Goal: Register for event/course

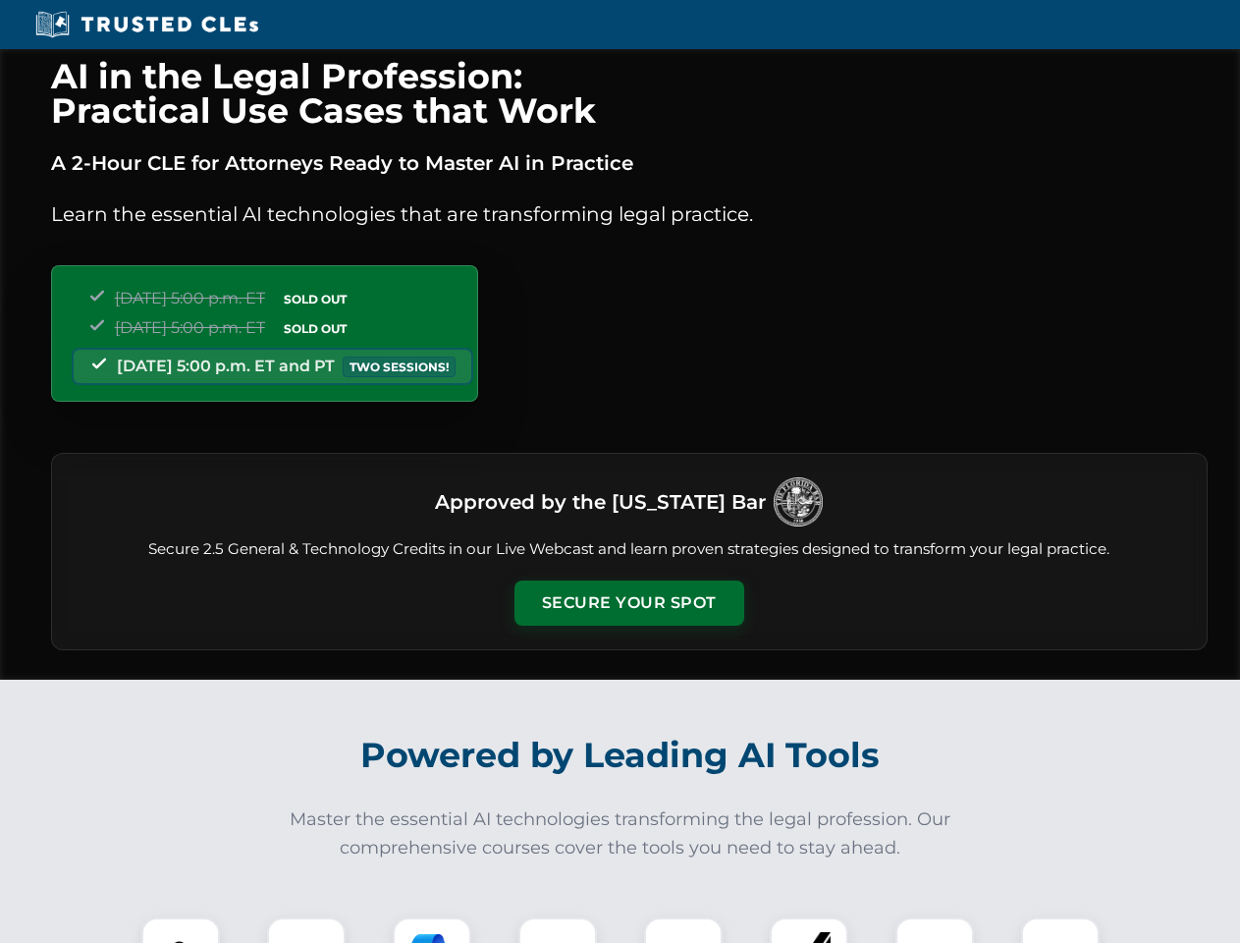
click at [629, 603] on button "Secure Your Spot" at bounding box center [630, 602] width 230 height 45
click at [181, 930] on img at bounding box center [180, 956] width 57 height 57
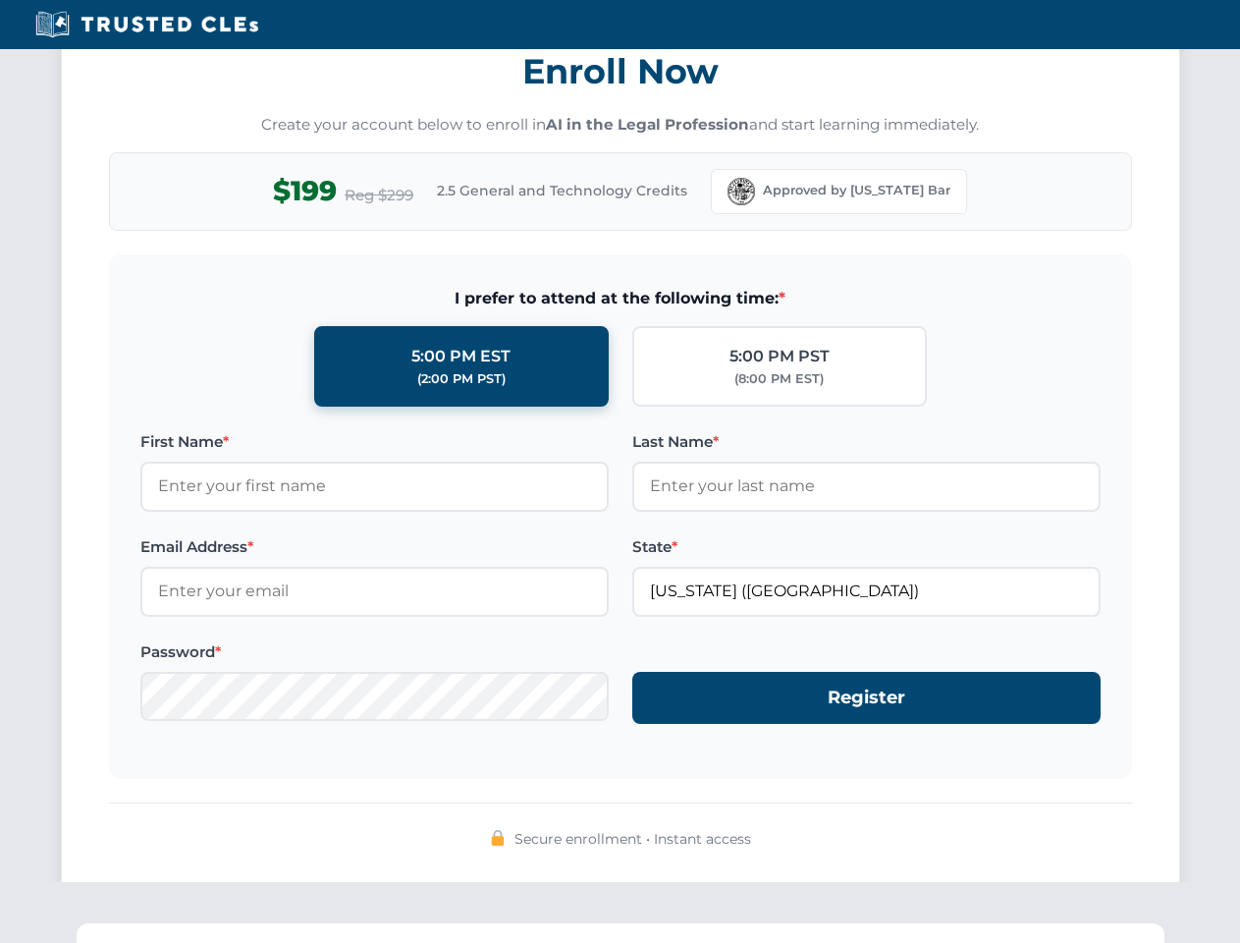
scroll to position [1928, 0]
